Goal: Information Seeking & Learning: Compare options

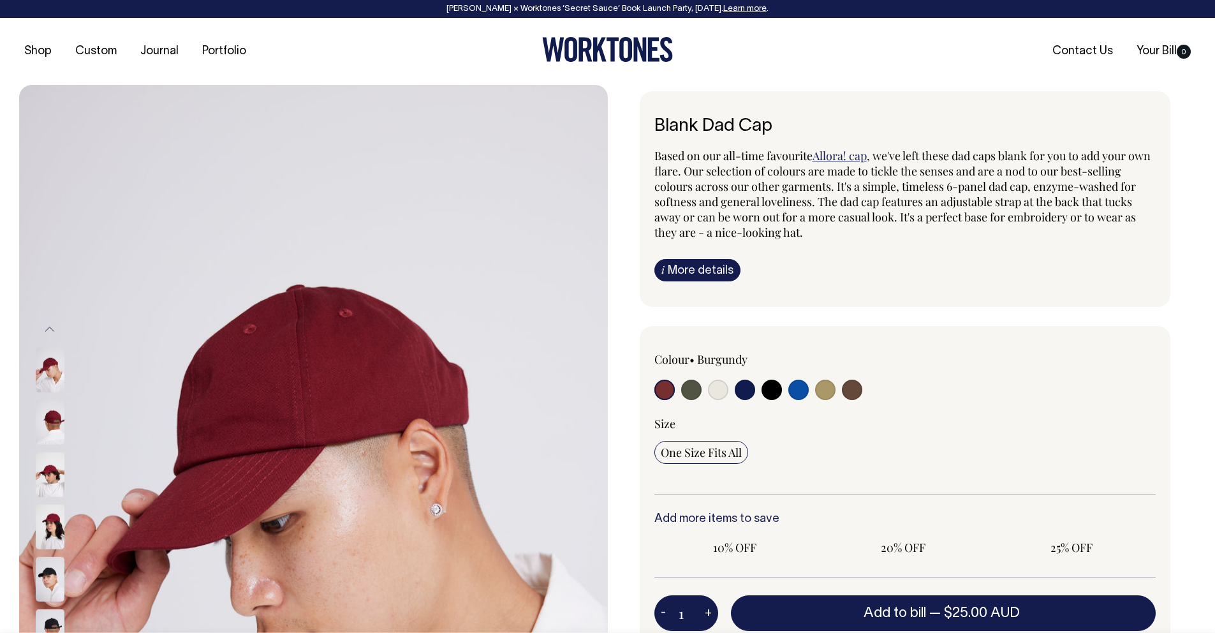
radio input "true"
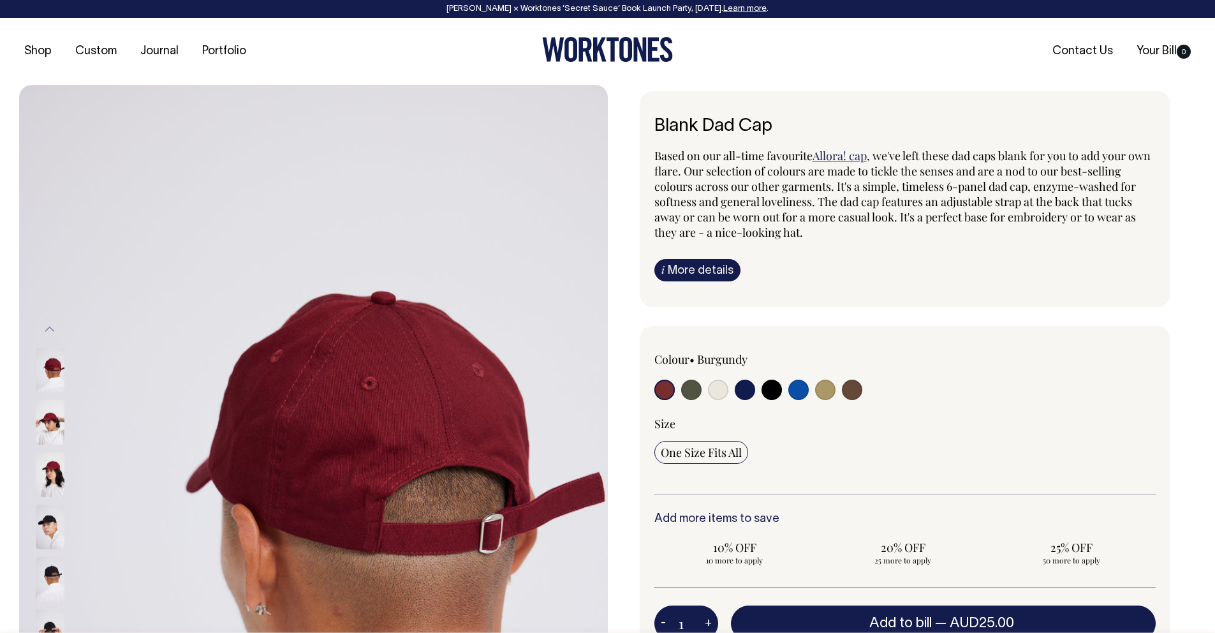
click at [692, 394] on input "radio" at bounding box center [691, 390] width 20 height 20
radio input "true"
select select "Olive"
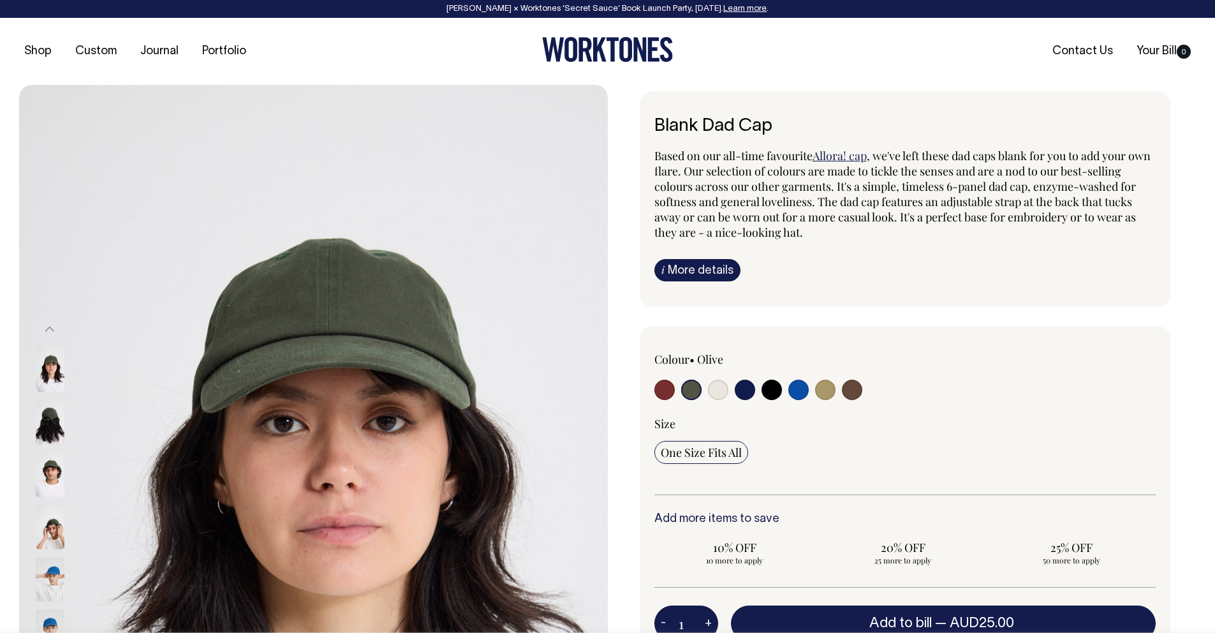
click at [722, 390] on input "radio" at bounding box center [718, 390] width 20 height 20
radio input "true"
select select "Natural"
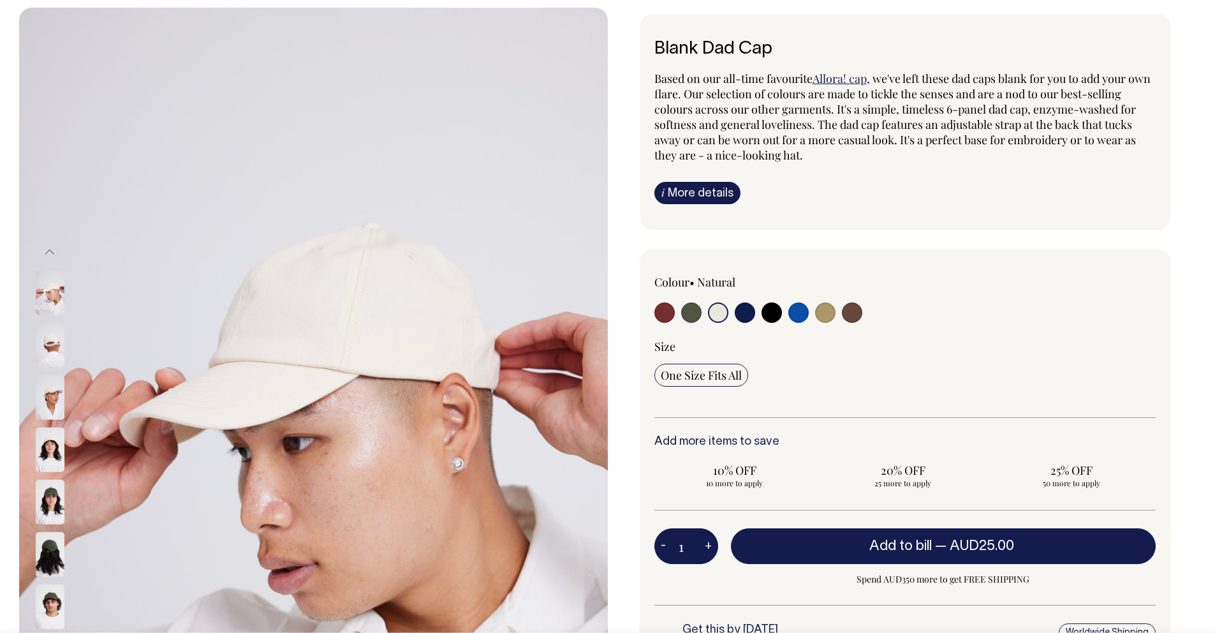
scroll to position [78, 0]
click at [824, 314] on input "radio" at bounding box center [825, 312] width 20 height 20
radio input "true"
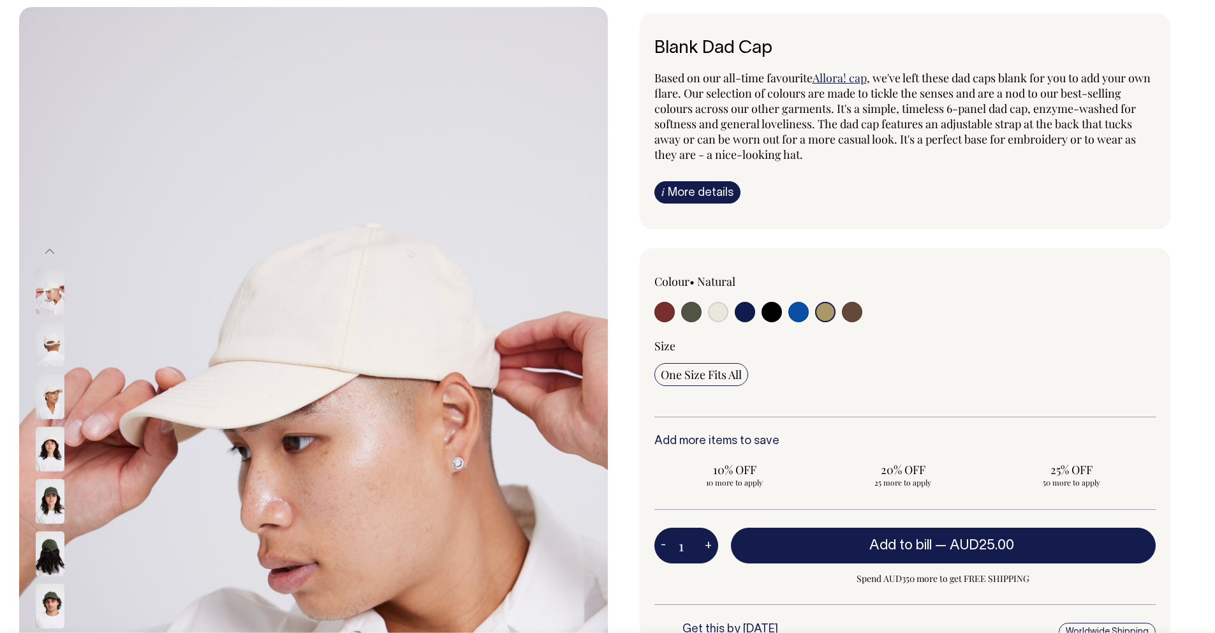
radio input "true"
select select "Washed Khaki"
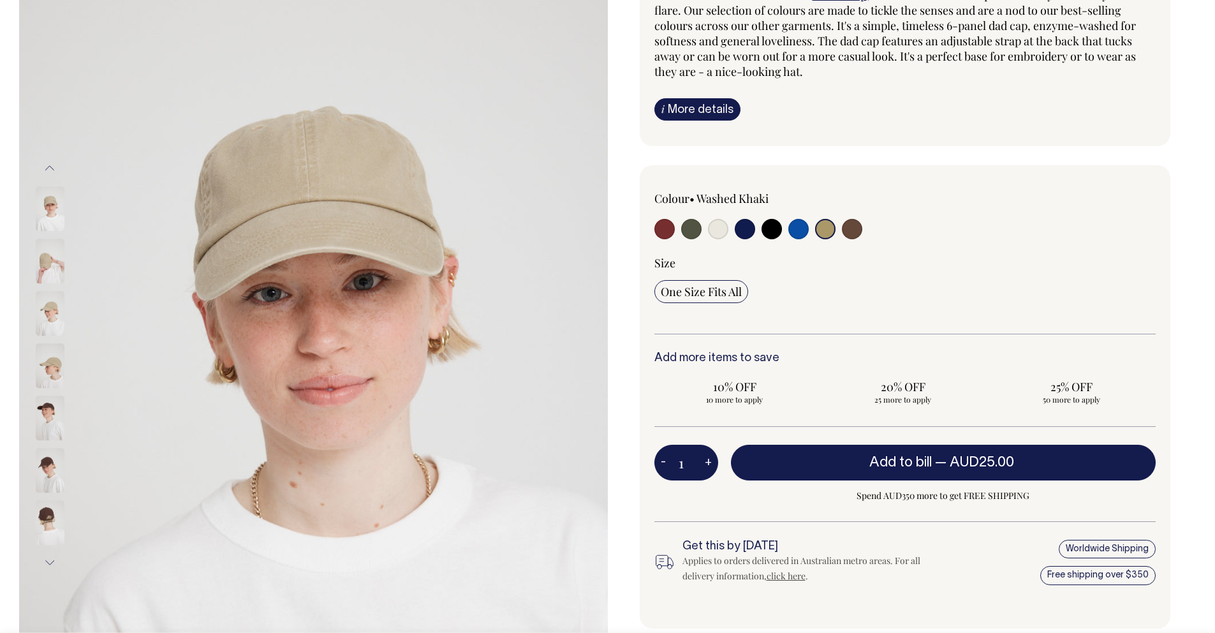
scroll to position [161, 0]
click at [55, 300] on img at bounding box center [50, 312] width 29 height 45
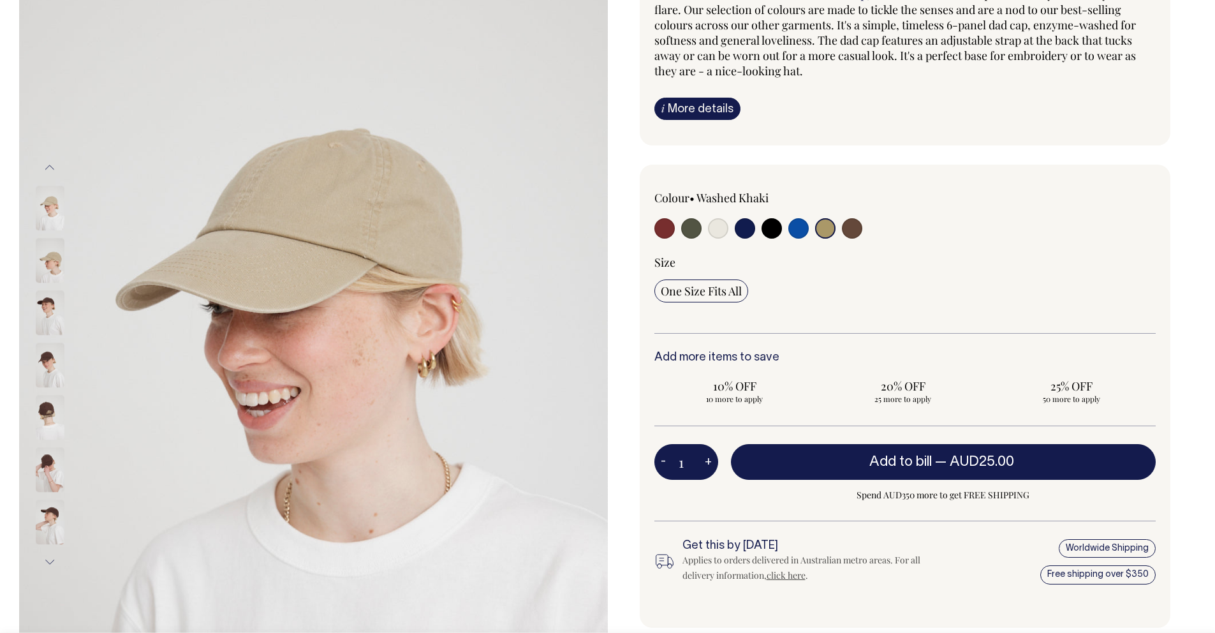
click at [802, 235] on input "radio" at bounding box center [798, 228] width 20 height 20
radio input "true"
select select "Worker Blue"
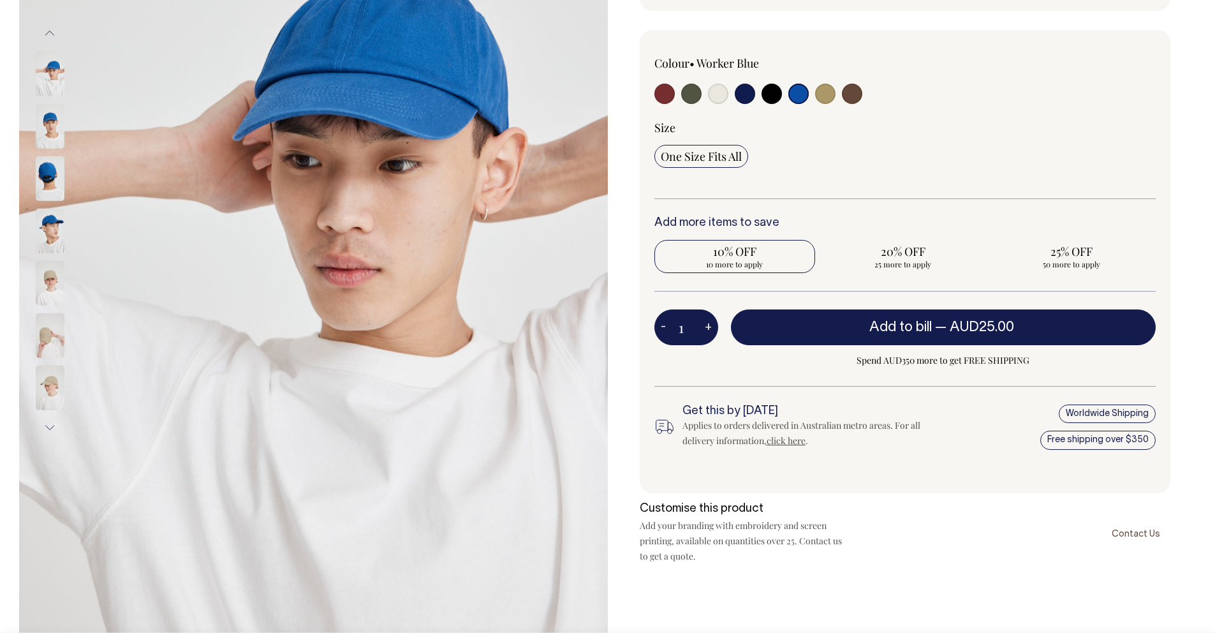
scroll to position [297, 0]
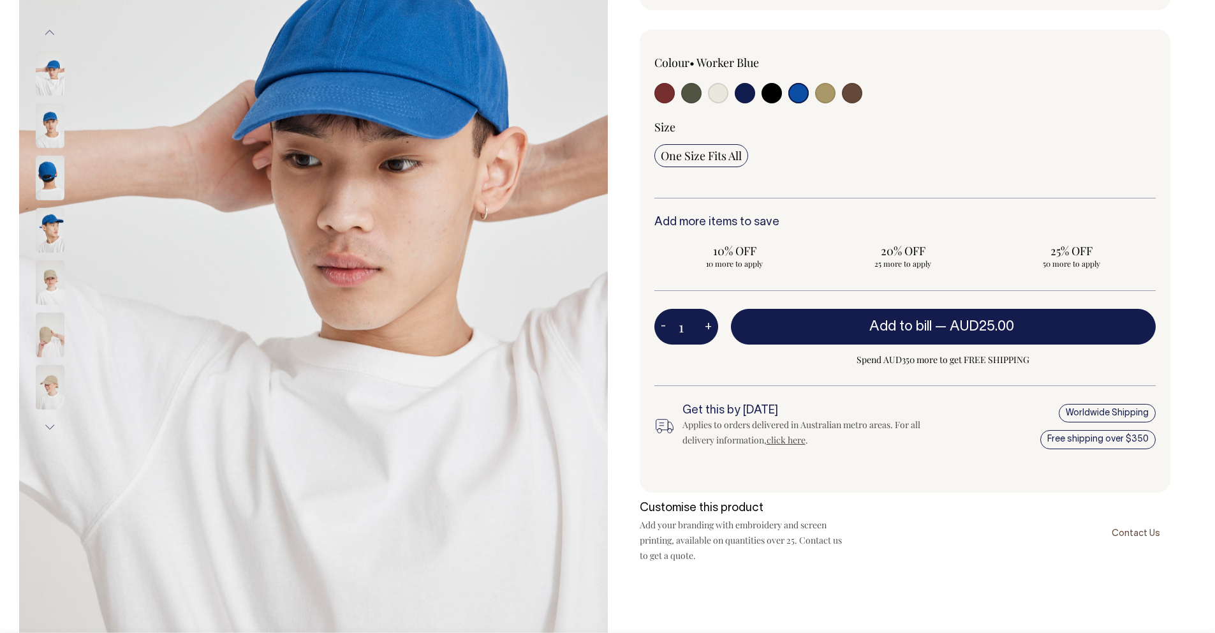
click at [694, 97] on input "radio" at bounding box center [691, 93] width 20 height 20
radio input "true"
select select "Olive"
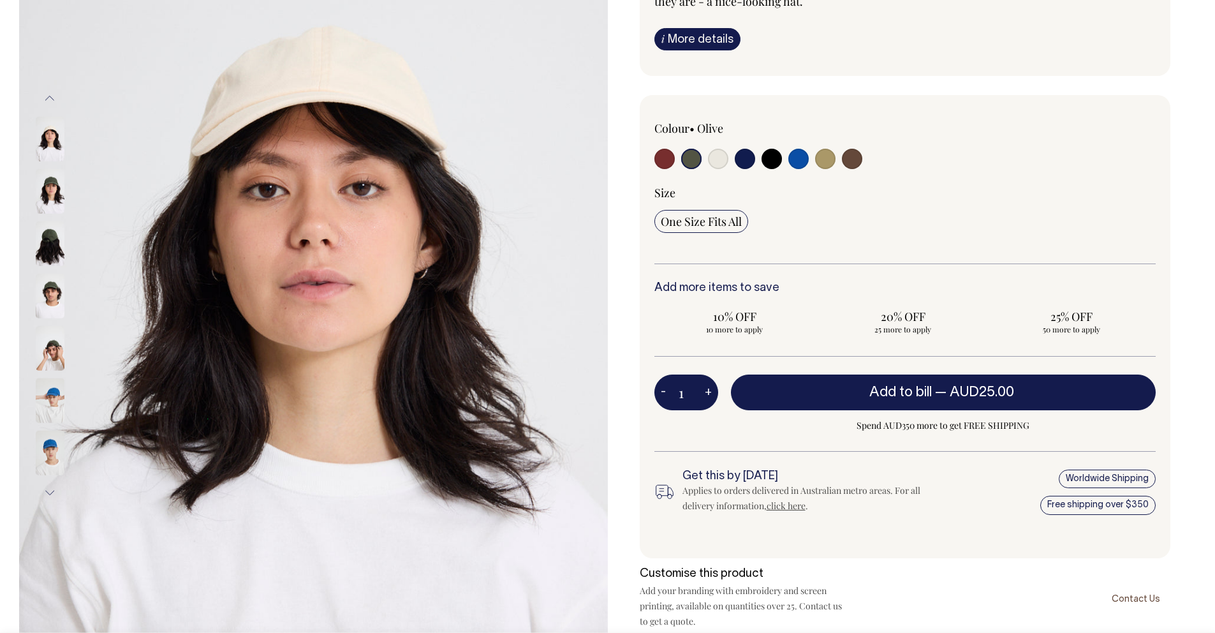
scroll to position [232, 0]
click at [721, 159] on input "radio" at bounding box center [718, 158] width 20 height 20
radio input "true"
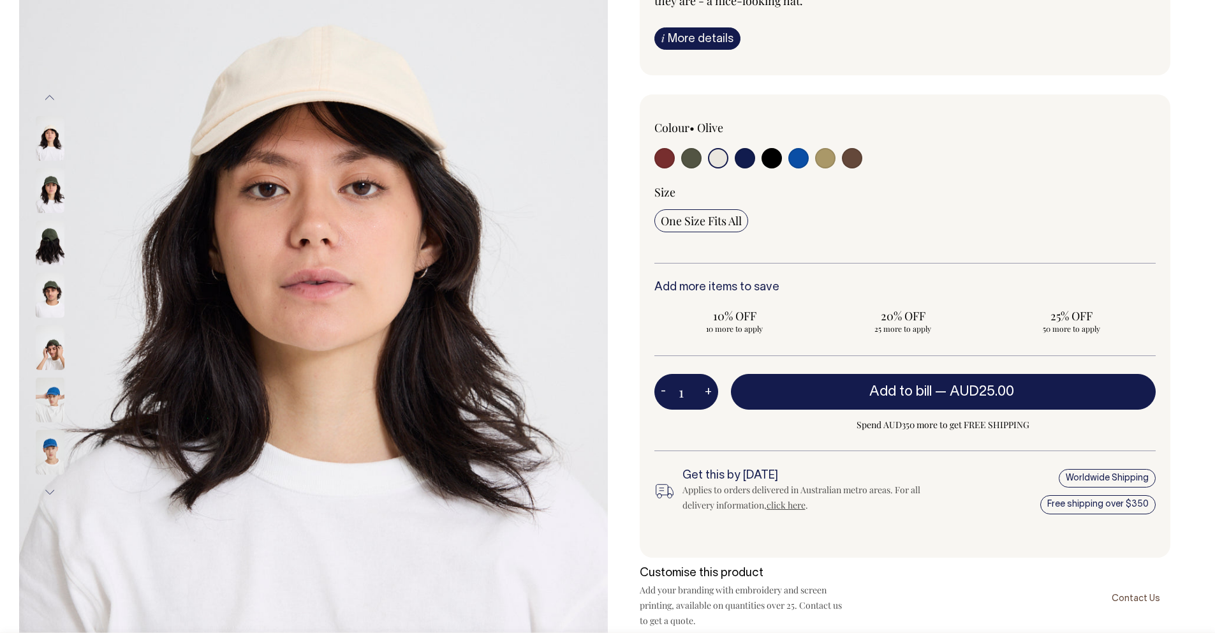
radio input "true"
select select "Natural"
